Goal: Task Accomplishment & Management: Use online tool/utility

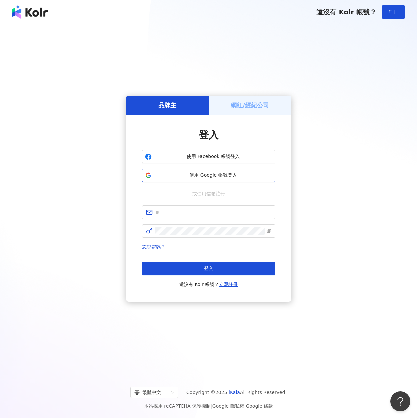
click at [187, 177] on span "使用 Google 帳號登入" at bounding box center [213, 175] width 118 height 7
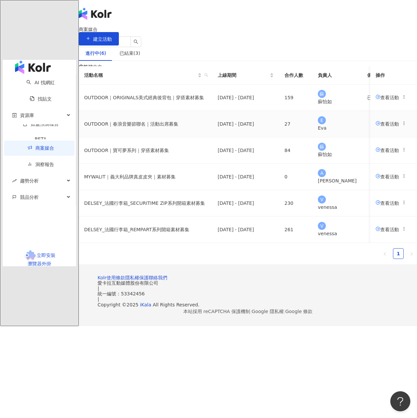
click at [376, 126] on span "查看活動" at bounding box center [387, 123] width 23 height 5
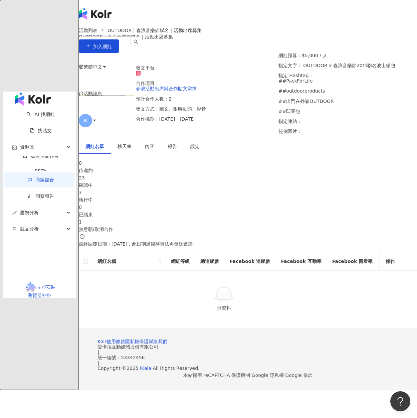
click at [182, 178] on div "23" at bounding box center [248, 177] width 338 height 7
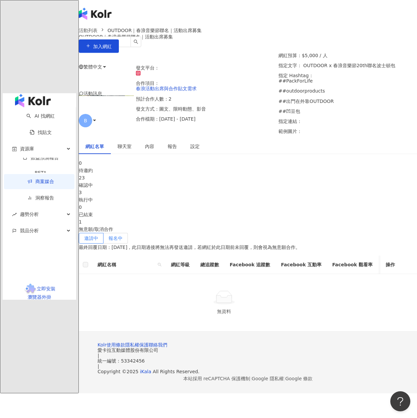
click at [122, 178] on span "報名中" at bounding box center [115, 237] width 14 height 5
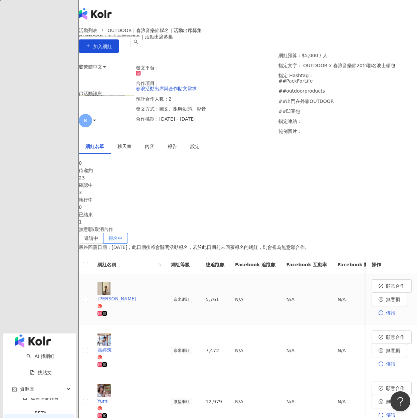
click at [160, 178] on div at bounding box center [128, 312] width 63 height 7
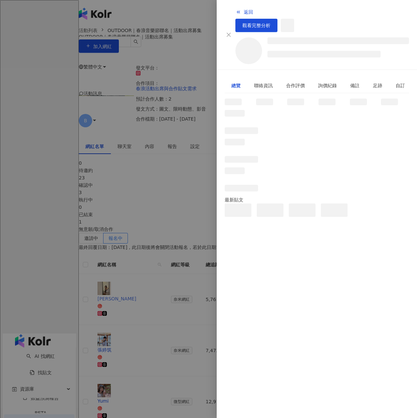
click at [165, 178] on div at bounding box center [208, 209] width 417 height 418
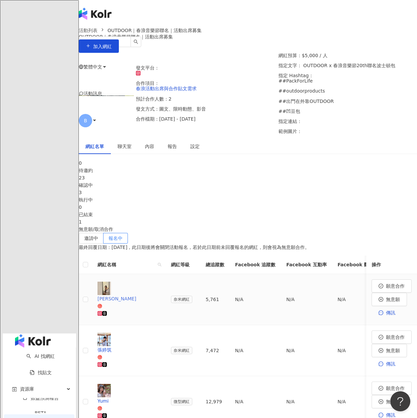
click at [160, 178] on div at bounding box center [128, 312] width 63 height 7
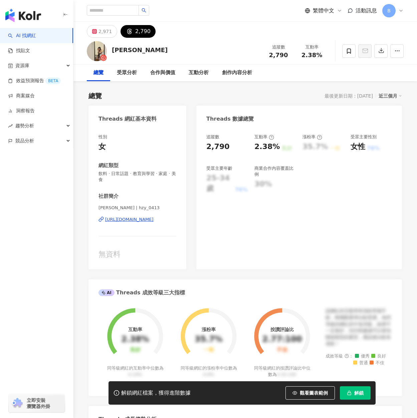
click at [353, 397] on button "解鎖" at bounding box center [355, 392] width 31 height 13
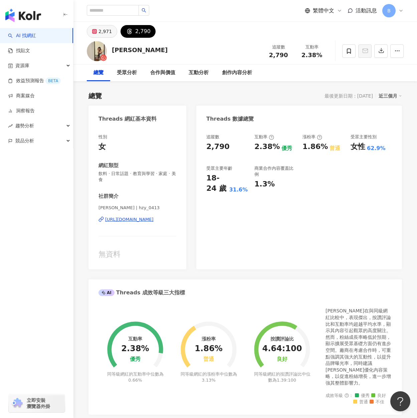
click at [101, 32] on div "2,971" at bounding box center [104, 31] width 13 height 9
